Goal: Information Seeking & Learning: Learn about a topic

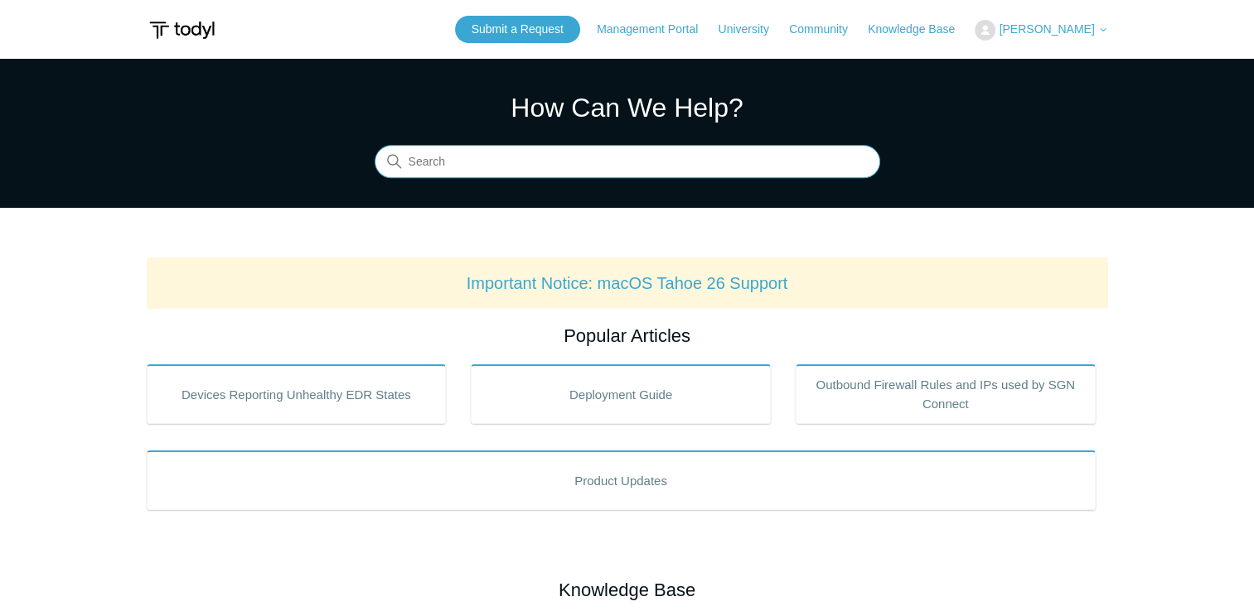
click at [480, 160] on input "Search" at bounding box center [627, 162] width 505 height 33
type input "location"
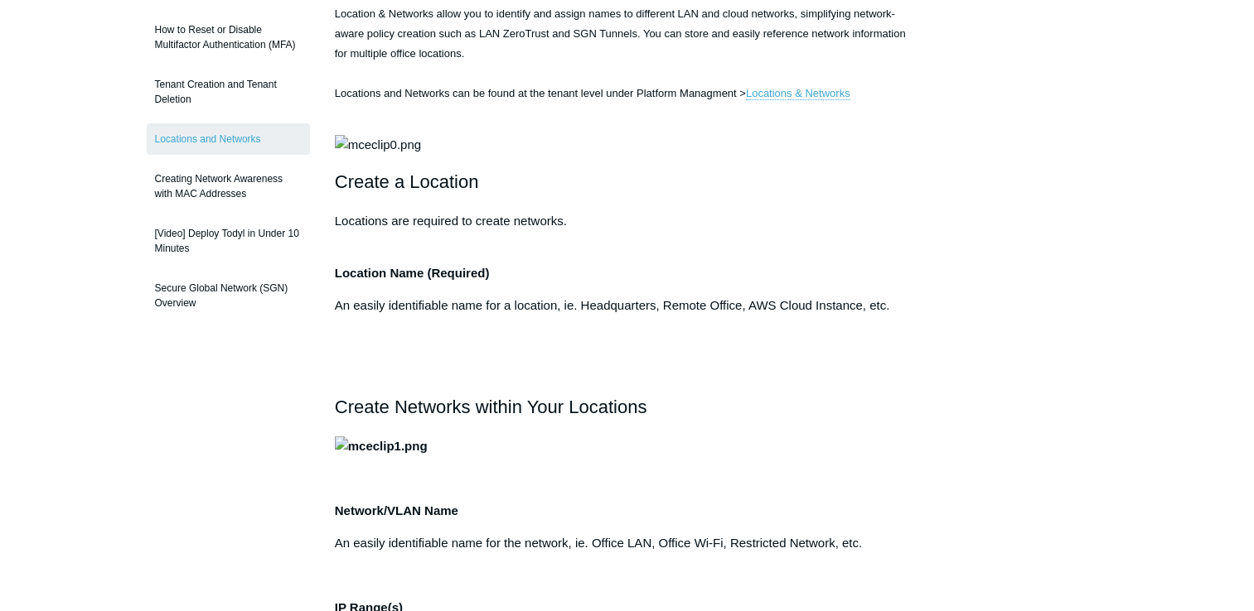
scroll to position [265, 0]
